Goal: Download file/media

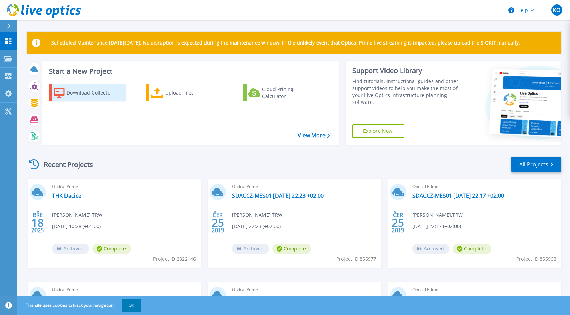
click at [80, 96] on div "Download Collector" at bounding box center [94, 93] width 55 height 14
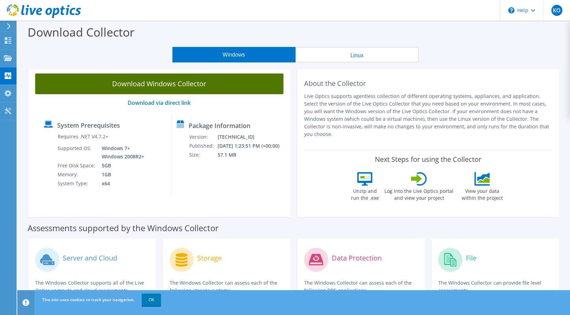
click at [159, 83] on link "Download Windows Collector" at bounding box center [159, 83] width 248 height 21
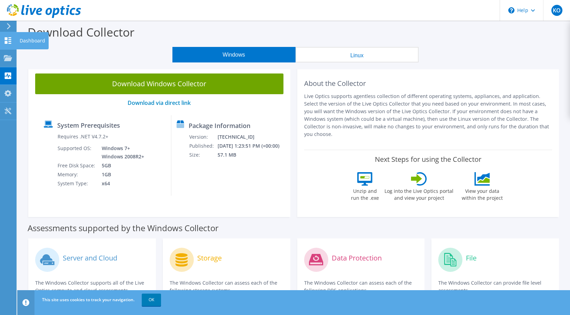
click at [6, 41] on icon at bounding box center [8, 40] width 8 height 7
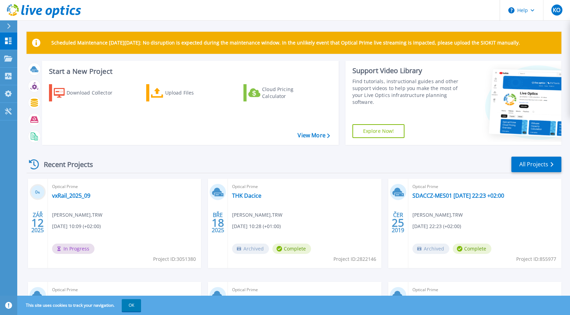
scroll to position [69, 0]
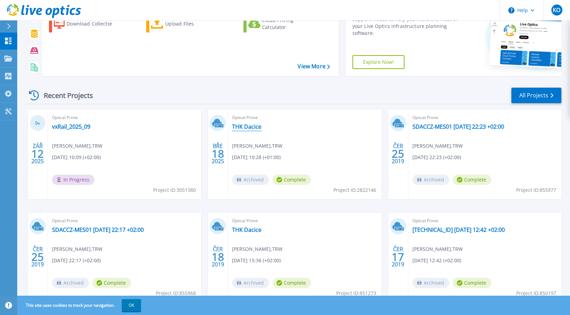
click at [246, 127] on link "THK Dacice" at bounding box center [246, 126] width 29 height 7
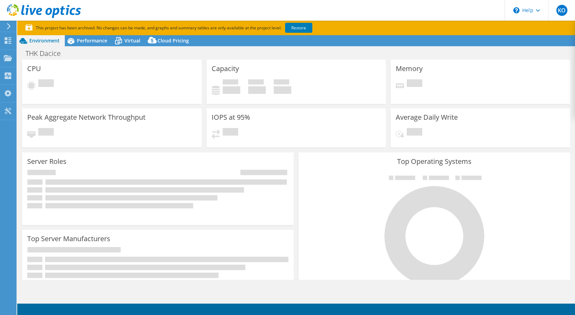
select select "EUFrankfurt"
select select "EUR"
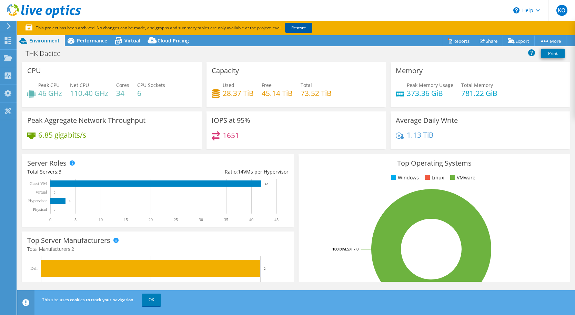
click at [298, 28] on link "Restore" at bounding box center [298, 28] width 27 height 10
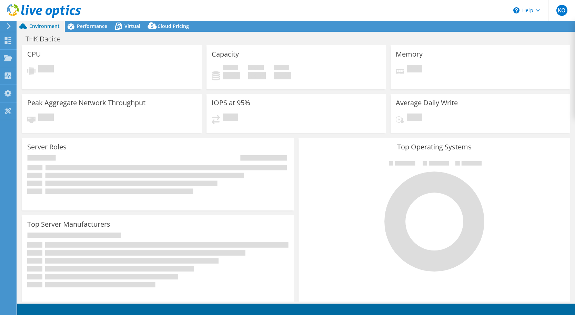
select select "EUFrankfurt"
select select "EUR"
